Goal: Task Accomplishment & Management: Complete application form

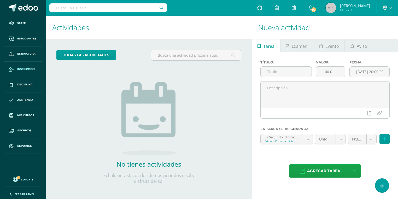
click at [31, 69] on span "Inscripción" at bounding box center [25, 69] width 17 height 4
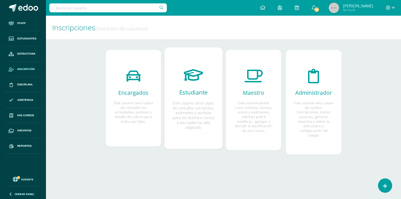
click at [197, 105] on p "Este usuario será capaz de consultar sus tareas, exámenes y punteos para los di…" at bounding box center [194, 115] width 42 height 29
click at [194, 116] on p "Este usuario será capaz de consultar sus tareas, exámenes y punteos para los di…" at bounding box center [194, 115] width 42 height 29
click at [196, 100] on span "Estudiante Este usuario será capaz de consultar sus tareas, exámenes y punteos …" at bounding box center [194, 109] width 42 height 41
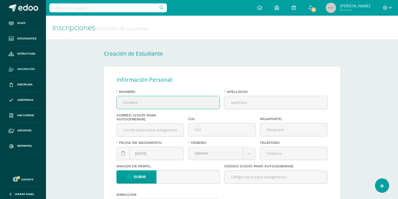
click at [165, 107] on input "Nombre:" at bounding box center [168, 102] width 103 height 13
type input "[PERSON_NAME]"
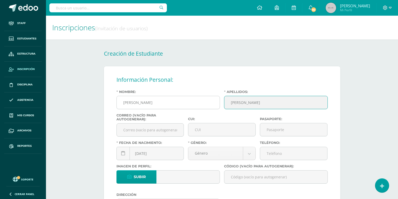
type input "Muñoz Orellana"
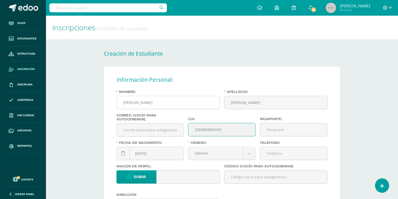
type input "2303839550101"
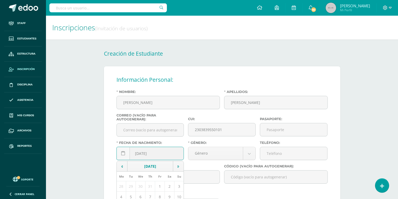
click at [163, 154] on div "2025-08-13 August, 2025 Mo Tu We Th Fr Sa Su 28 29 30 31 1 2 3 4 5 6 7 8 9 10 1…" at bounding box center [150, 155] width 68 height 17
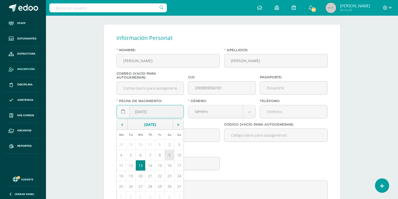
click at [170, 154] on td "9" at bounding box center [170, 155] width 10 height 10
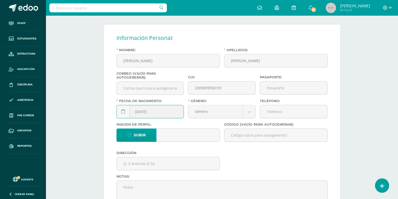
click at [148, 111] on input "2025-08-09" at bounding box center [150, 111] width 67 height 13
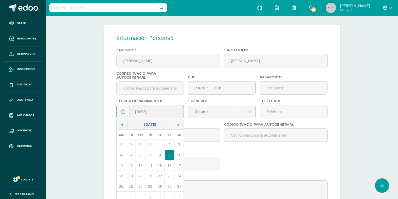
click at [143, 111] on input "2025-10-09" at bounding box center [150, 111] width 67 height 13
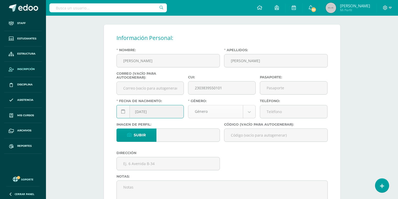
type input "2011-10-09"
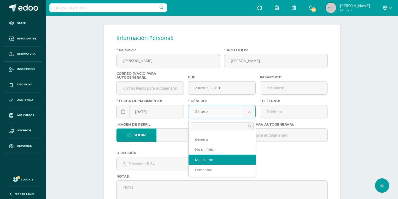
select select "male"
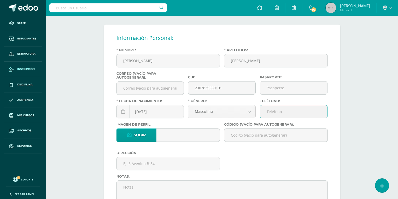
click at [304, 107] on input "Teléfono:" at bounding box center [293, 111] width 67 height 13
type input "24496099"
click at [252, 133] on input "Código (vacío para autogenerar):" at bounding box center [275, 135] width 103 height 13
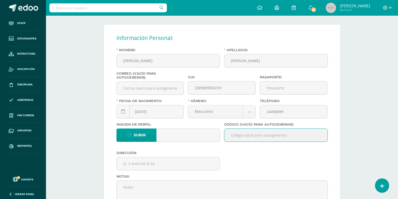
click at [246, 135] on input "Código (vacío para autogenerar):" at bounding box center [275, 135] width 103 height 13
paste input "26RMO01"
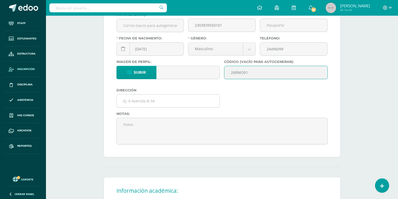
type input "26RMO01"
click at [140, 100] on input "text" at bounding box center [168, 101] width 103 height 13
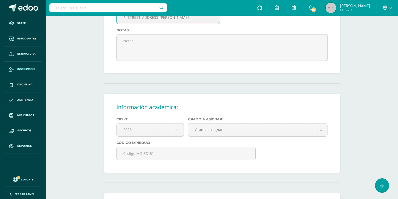
scroll to position [209, 0]
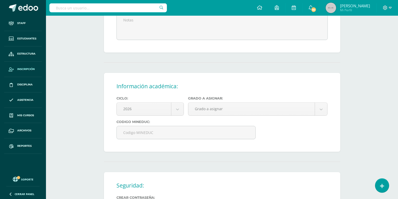
type input "4 avenida 7-70 Zona 21 Colonia Vásquez"
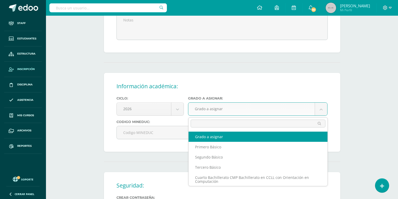
click at [233, 112] on body "Staff Estudiantes Estructura Inscripción Disciplina Asistencia Mis cursos Archi…" at bounding box center [199, 45] width 398 height 508
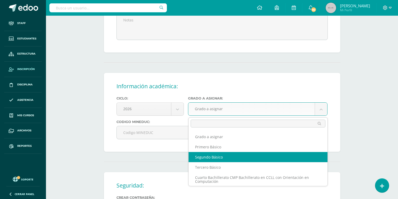
select select "11"
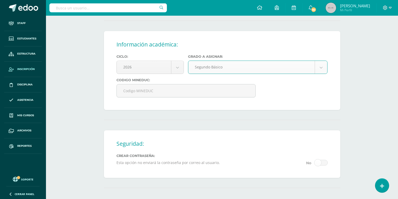
scroll to position [309, 0]
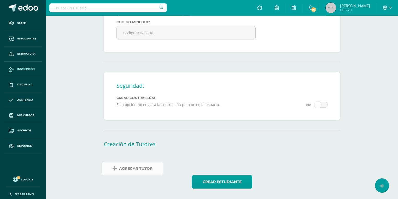
click at [127, 172] on span "Agregar Tutor" at bounding box center [135, 168] width 33 height 13
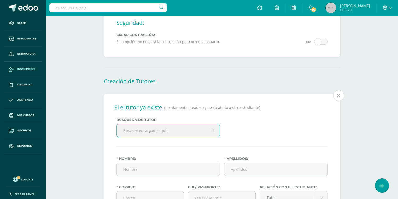
scroll to position [390, 0]
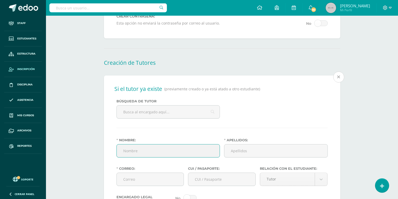
click at [144, 151] on input "Nombre:" at bounding box center [168, 150] width 103 height 13
type input "Karina Marisol"
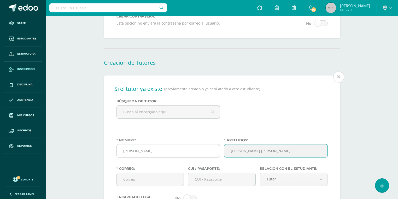
type input "Luarca Obregón de Rivas"
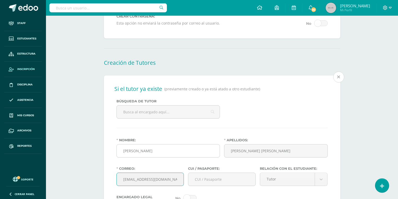
type input "karygiova70@gmail.com"
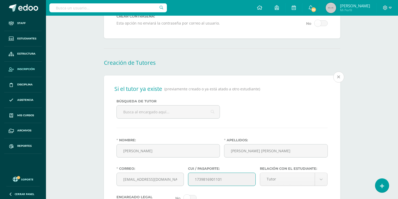
scroll to position [495, 0]
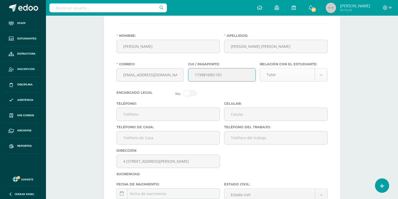
type input "1739816901101"
click at [304, 68] on div "Tutor" at bounding box center [294, 74] width 68 height 13
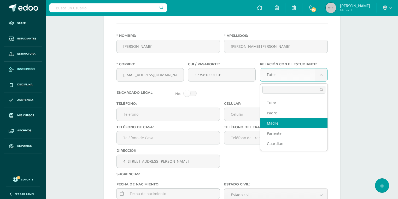
select select "Madre"
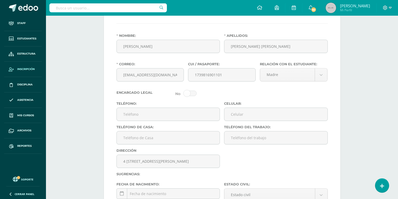
click at [189, 93] on span at bounding box center [190, 93] width 13 height 5
click at [0, 0] on input "checkbox" at bounding box center [0, 0] width 0 height 0
click at [139, 113] on input "Teléfono:" at bounding box center [168, 114] width 103 height 13
type input "24496099"
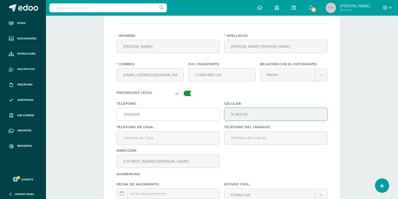
type input "51363152"
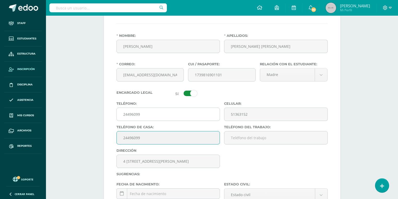
type input "24496099"
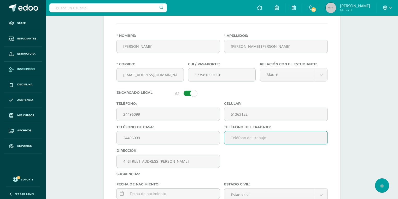
scroll to position [599, 0]
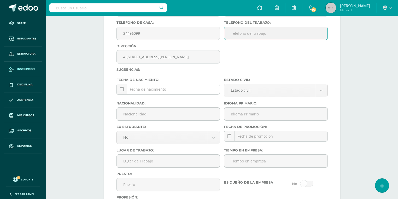
click at [161, 92] on div "August, 2025 Mo Tu We Th Fr Sa Su 28 29 30 31 1 2 3 4 5 6 7 8 9 10 11 12 13 14 …" at bounding box center [168, 91] width 104 height 15
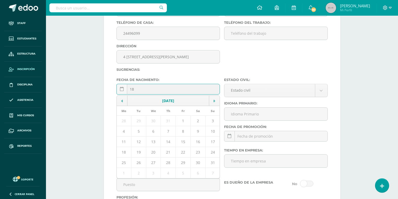
type input "1"
click at [121, 151] on td "18" at bounding box center [124, 152] width 15 height 10
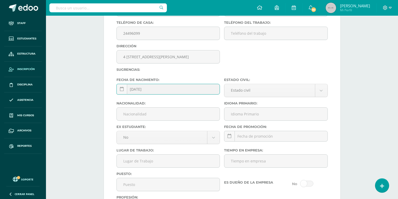
click at [143, 90] on input "2025-08-18" at bounding box center [168, 89] width 103 height 10
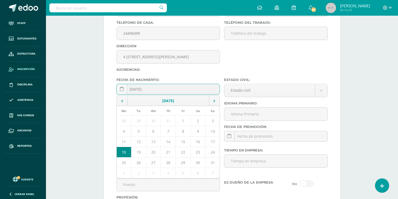
drag, startPoint x: 138, startPoint y: 89, endPoint x: 133, endPoint y: 88, distance: 4.6
click at [133, 88] on input "2025-11-18" at bounding box center [168, 89] width 103 height 10
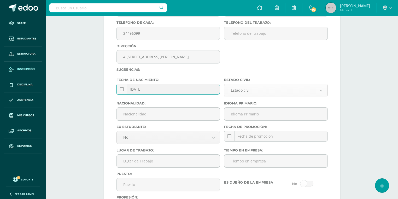
type input "1990-11-18"
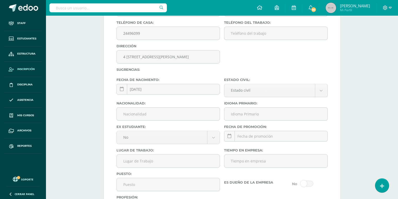
drag, startPoint x: 241, startPoint y: 90, endPoint x: 241, endPoint y: 93, distance: 3.1
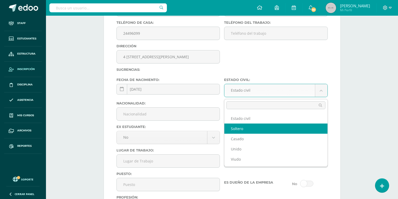
select select "single"
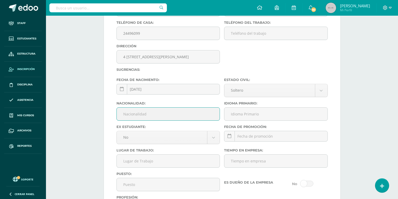
click at [156, 117] on input "Nacionalidad:" at bounding box center [168, 114] width 103 height 13
type input "Guatemalteca"
click at [247, 116] on input "Idioma Primario:" at bounding box center [275, 114] width 103 height 13
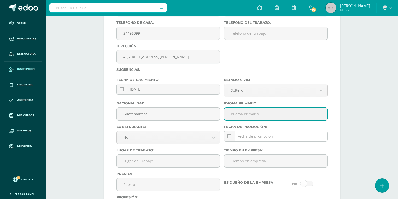
type input "Español"
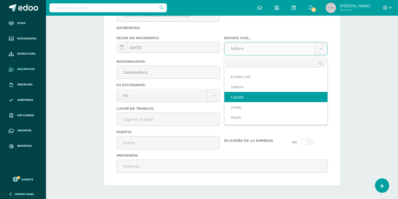
select select "married"
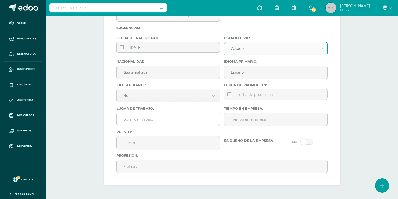
click at [139, 120] on input "Lugar de Trabajo:" at bounding box center [168, 119] width 103 height 13
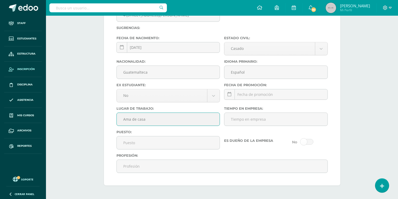
type input "Ama de casa"
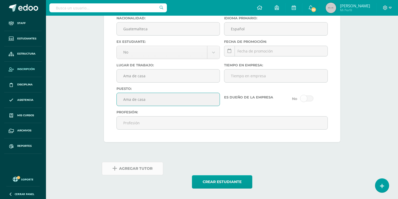
type input "Ama de casa"
click at [146, 169] on span "Agregar Tutor" at bounding box center [135, 168] width 33 height 13
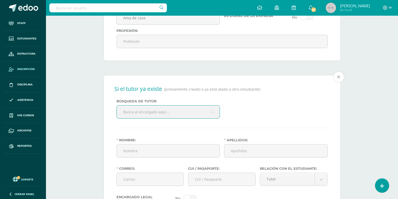
scroll to position [828, 0]
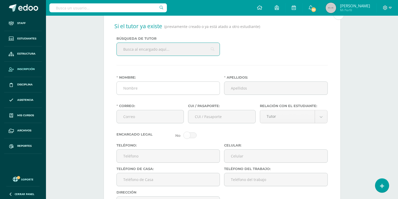
click at [135, 91] on input "Nombre:" at bounding box center [168, 88] width 103 height 13
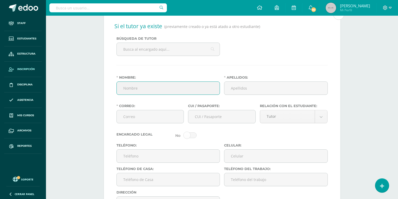
click at [133, 89] on input "Nombre:" at bounding box center [168, 88] width 103 height 13
type input "Giovani Manrique"
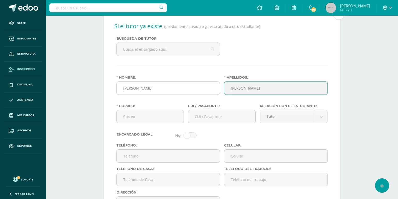
type input "Rivas Guevara"
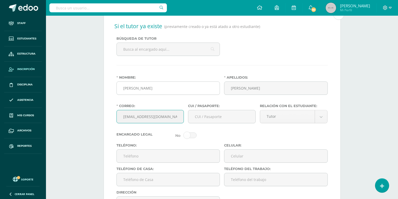
type input "giorivas12@gmail.com"
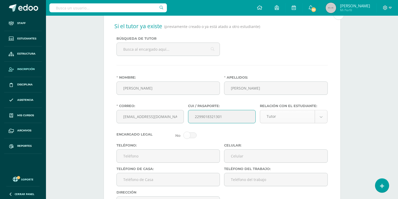
type input "2299018321301"
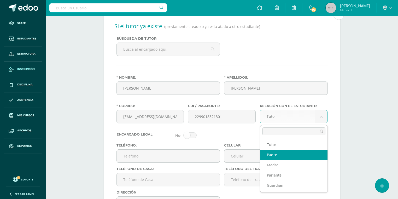
select select "Padre"
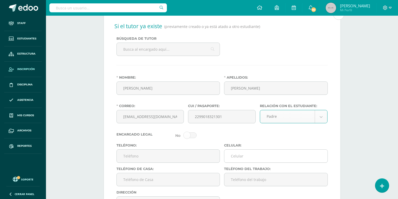
scroll to position [870, 0]
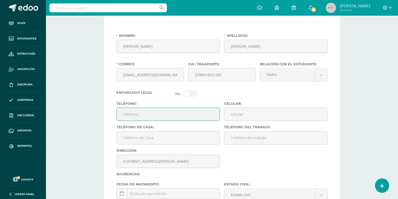
click at [123, 115] on input "Teléfono:" at bounding box center [168, 114] width 103 height 13
type input "24496099"
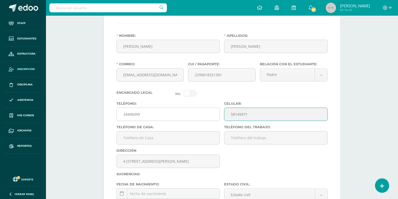
type input "58145971"
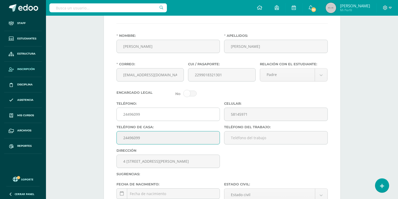
type input "24496099"
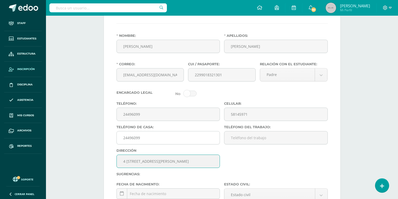
scroll to position [954, 0]
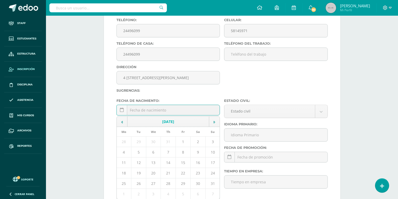
click at [148, 111] on div "August, 2025 Mo Tu We Th Fr Sa Su 28 29 30 31 1 2 3 4 5 6 7 8 9 10 11 12 13 14 …" at bounding box center [168, 112] width 104 height 15
click at [184, 163] on td "15" at bounding box center [183, 162] width 15 height 10
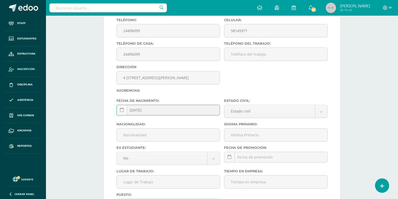
click at [138, 110] on input "2025-08-15" at bounding box center [168, 110] width 103 height 10
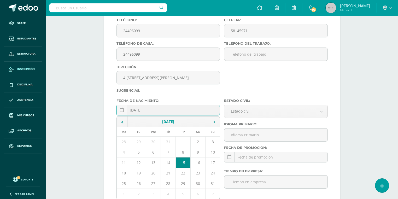
click at [154, 113] on input "2025-08-15" at bounding box center [168, 110] width 103 height 10
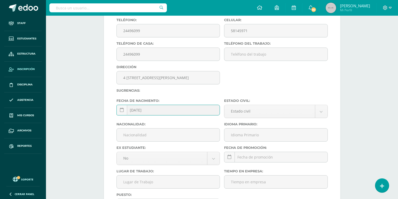
click at [138, 110] on input "[DATE]" at bounding box center [168, 110] width 103 height 10
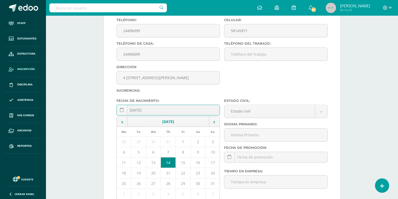
type input "1968-08-14"
click at [193, 95] on div "Si el tutor ya existe (previamente creado o ya está atado a otro estudiante) Bú…" at bounding box center [222, 67] width 236 height 361
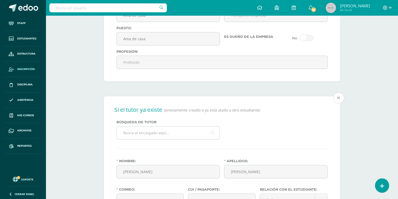
scroll to position [619, 0]
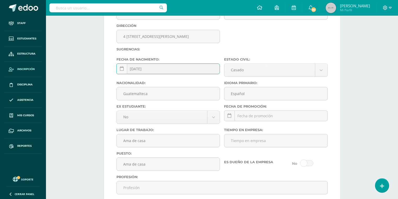
click at [138, 70] on input "1990-11-18" at bounding box center [168, 69] width 103 height 10
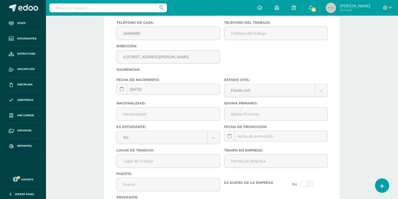
scroll to position [995, 0]
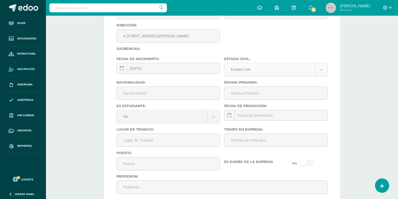
type input "1968-11-18"
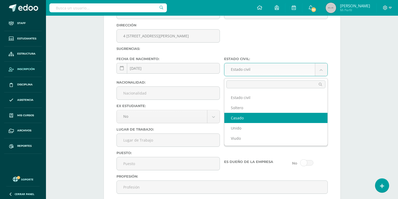
select select "married"
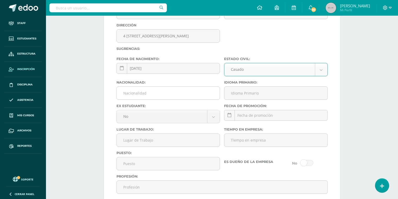
click at [159, 94] on input "Nacionalidad:" at bounding box center [168, 93] width 103 height 13
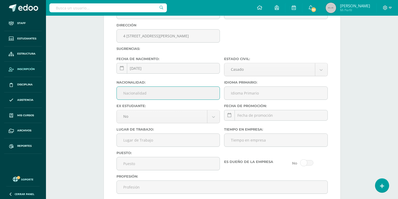
type input "Guatemalteco"
click at [242, 98] on input "Idioma Primario:" at bounding box center [275, 93] width 103 height 13
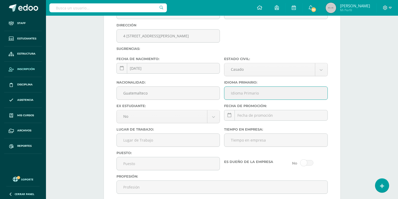
type input "Español"
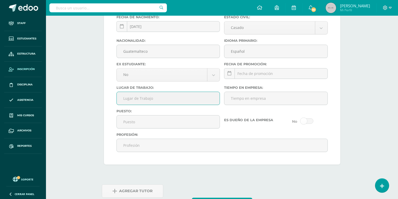
click at [158, 101] on input "Lugar de Trabajo:" at bounding box center [168, 98] width 103 height 13
type input "Excel Automotriz"
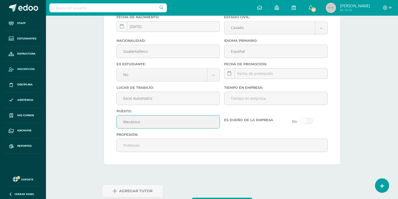
type input "Mecánico"
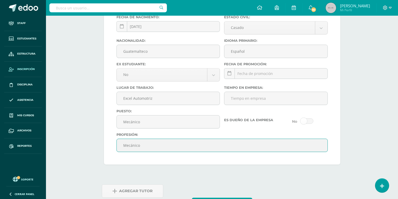
scroll to position [1060, 0]
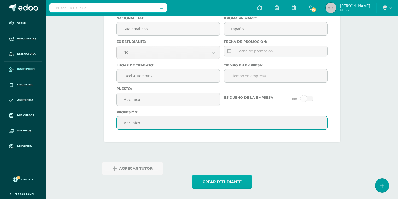
type input "Mecánico"
click at [221, 184] on button "Crear estudiante" at bounding box center [222, 181] width 60 height 13
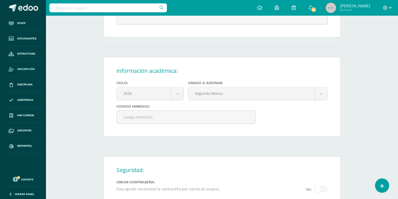
scroll to position [203, 0]
